Goal: Task Accomplishment & Management: Use online tool/utility

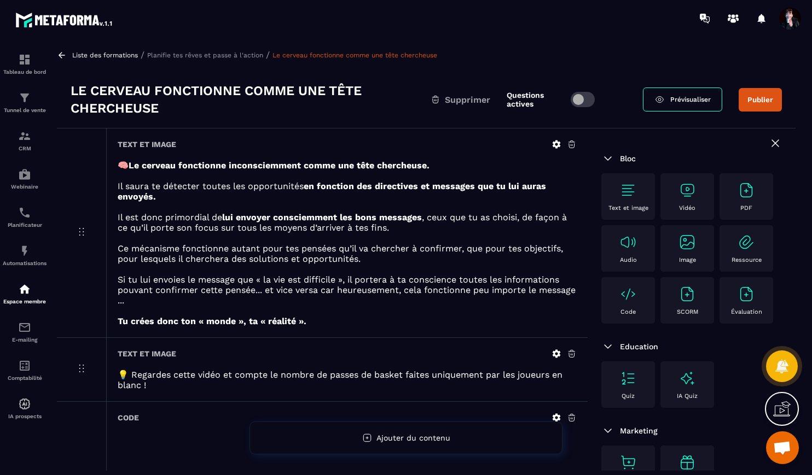
scroll to position [2, 0]
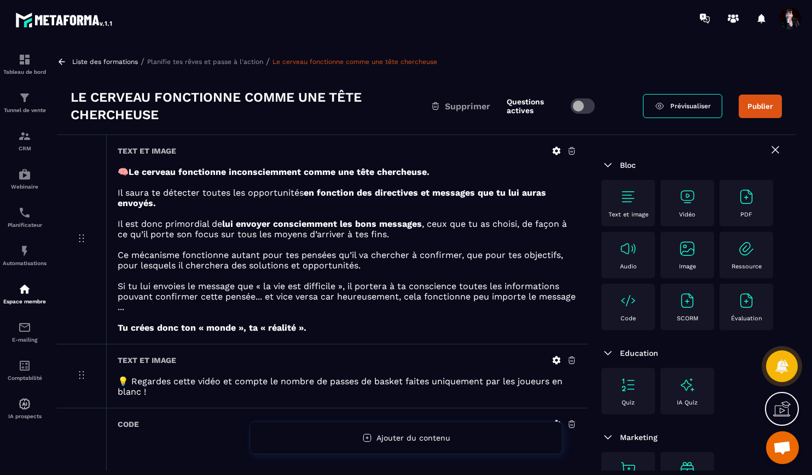
click at [200, 64] on p "Planifie tes rêves et passe à l'action" at bounding box center [205, 62] width 116 height 8
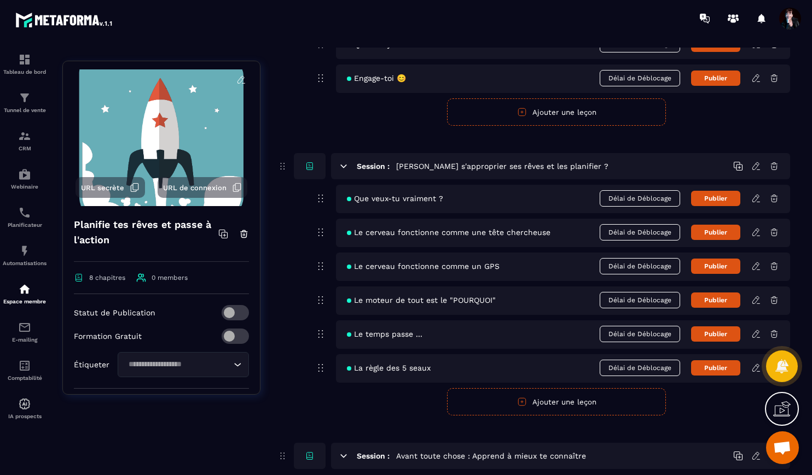
scroll to position [207, 0]
click at [754, 236] on icon at bounding box center [756, 232] width 10 height 10
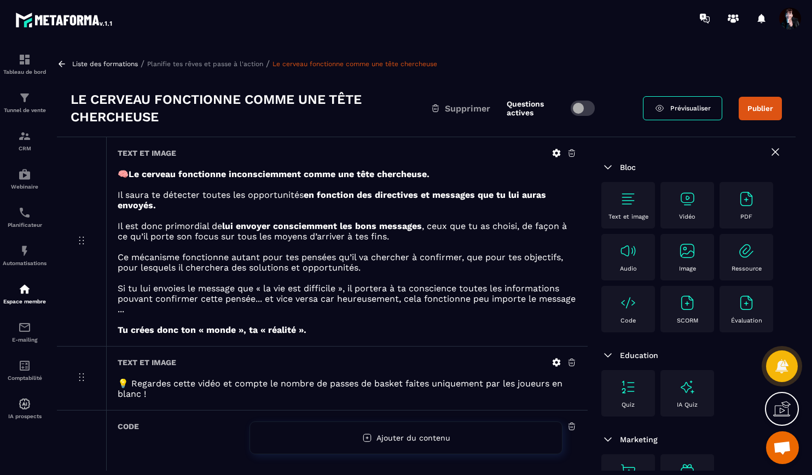
click at [555, 154] on icon at bounding box center [556, 153] width 8 height 8
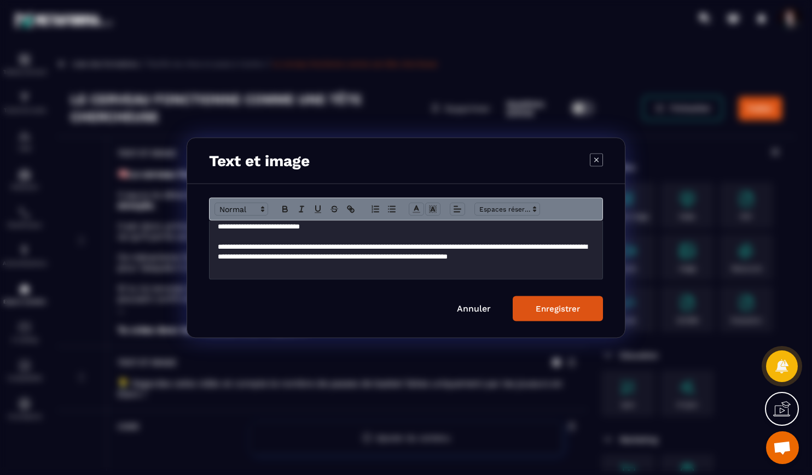
scroll to position [116, 0]
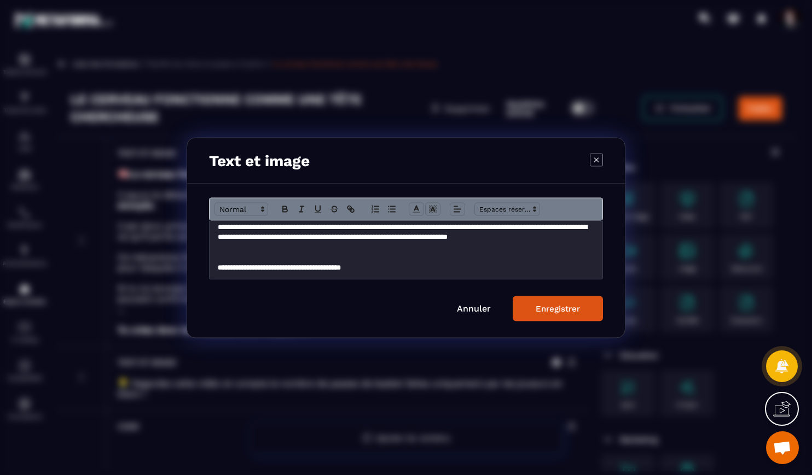
click at [399, 265] on p "**********" at bounding box center [406, 268] width 376 height 10
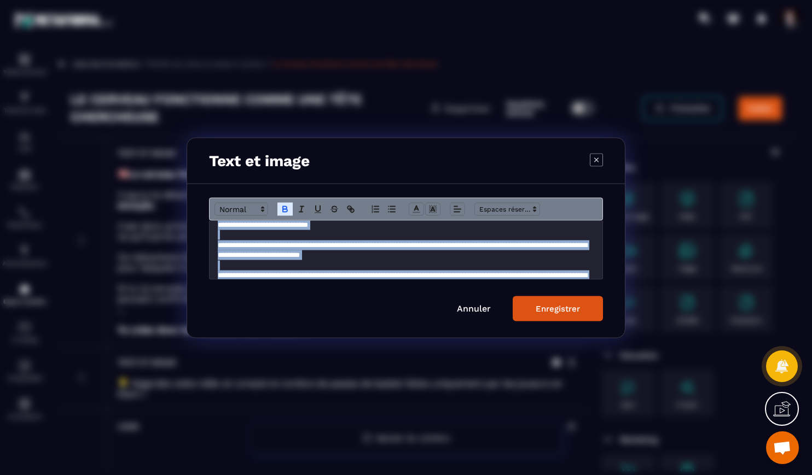
scroll to position [0, 0]
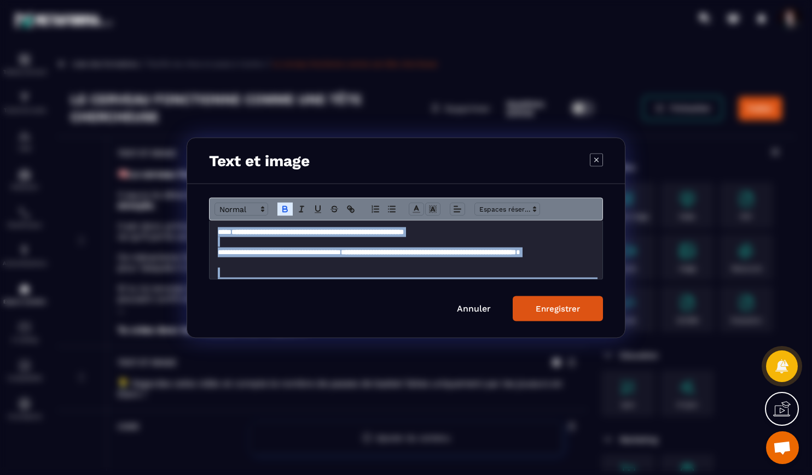
drag, startPoint x: 376, startPoint y: 269, endPoint x: 223, endPoint y: 196, distance: 169.1
click at [224, 196] on div "**********" at bounding box center [406, 261] width 438 height 154
click at [483, 309] on link "Annuler" at bounding box center [474, 308] width 34 height 10
